Goal: Task Accomplishment & Management: Complete application form

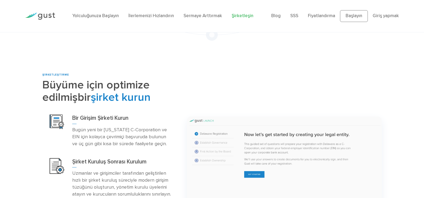
scroll to position [241, 0]
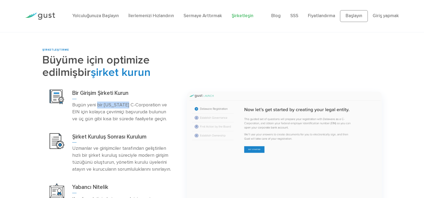
drag, startPoint x: 97, startPoint y: 105, endPoint x: 127, endPoint y: 102, distance: 30.4
click at [127, 102] on font "Bugün yeni bir Delaware C-Corporation ve EIN için kolayca çevrimiçi başvuruda b…" at bounding box center [119, 112] width 95 height 20
drag, startPoint x: 111, startPoint y: 110, endPoint x: 116, endPoint y: 109, distance: 5.1
click at [116, 109] on font "Bugün yeni bir Delaware C-Corporation ve EIN için kolayca çevrimiçi başvuruda b…" at bounding box center [119, 112] width 95 height 20
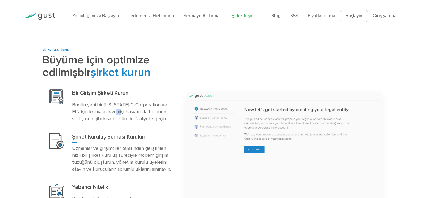
click at [116, 109] on font "Bugün yeni bir Delaware C-Corporation ve EIN için kolayca çevrimiçi başvuruda b…" at bounding box center [119, 112] width 95 height 20
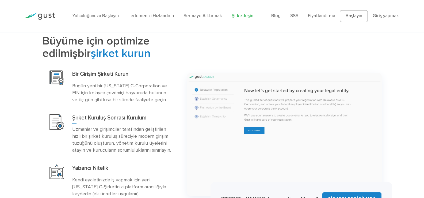
scroll to position [294, 0]
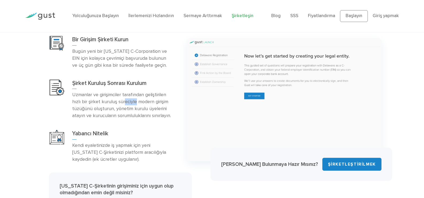
drag, startPoint x: 132, startPoint y: 100, endPoint x: 136, endPoint y: 100, distance: 4.0
click at [136, 100] on font "Uzmanlar ve girişimciler tarafından geliştirilen hızlı bir şirket kuruluş sürec…" at bounding box center [121, 105] width 99 height 26
drag, startPoint x: 105, startPoint y: 109, endPoint x: 113, endPoint y: 108, distance: 7.2
click at [113, 108] on font "Uzmanlar ve girişimciler tarafından geliştirilen hızlı bir şirket kuruluş sürec…" at bounding box center [121, 105] width 99 height 26
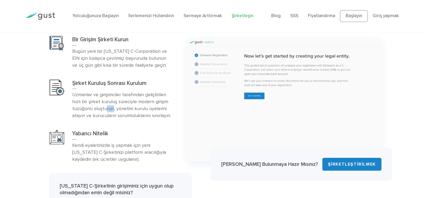
click at [113, 108] on font "Uzmanlar ve girişimciler tarafından geliştirilen hızlı bir şirket kuruluş sürec…" at bounding box center [121, 105] width 99 height 26
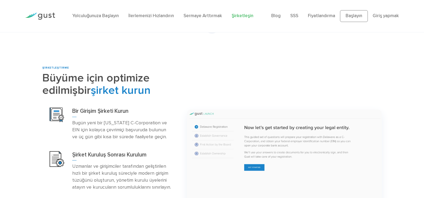
scroll to position [187, 0]
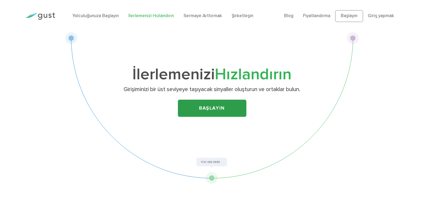
click at [205, 110] on font "Başlayın" at bounding box center [212, 108] width 26 height 6
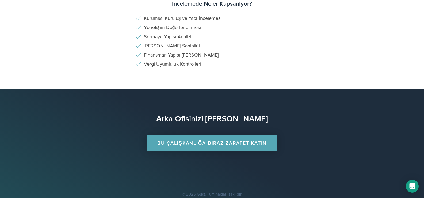
scroll to position [384, 0]
